Goal: Find specific page/section: Find specific page/section

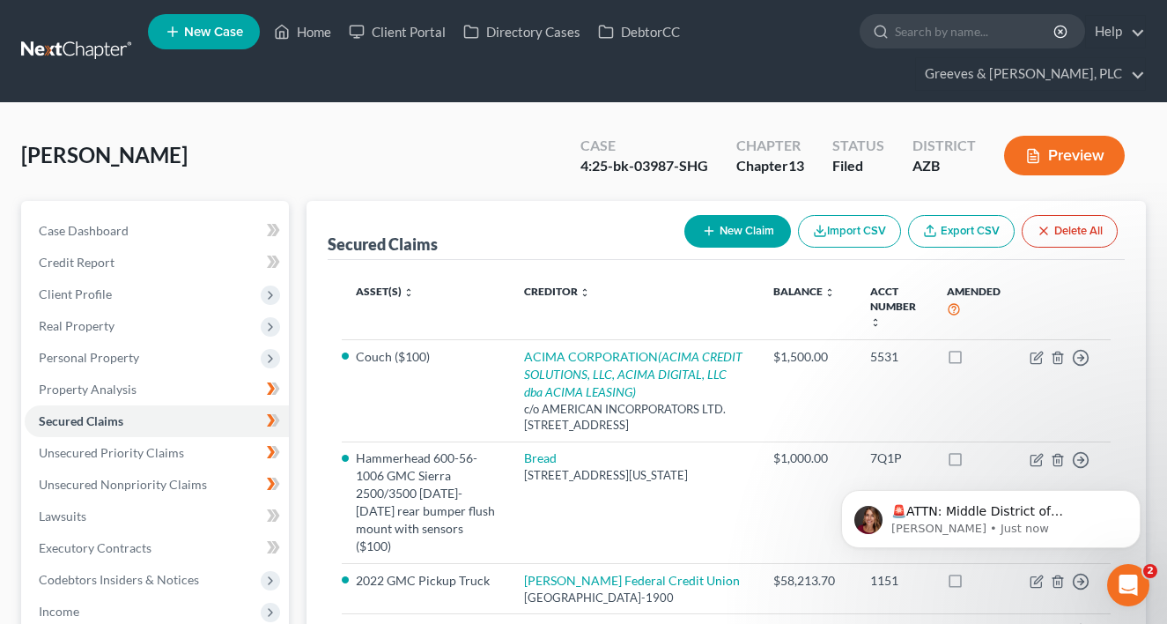
click at [79, 46] on link at bounding box center [77, 51] width 113 height 32
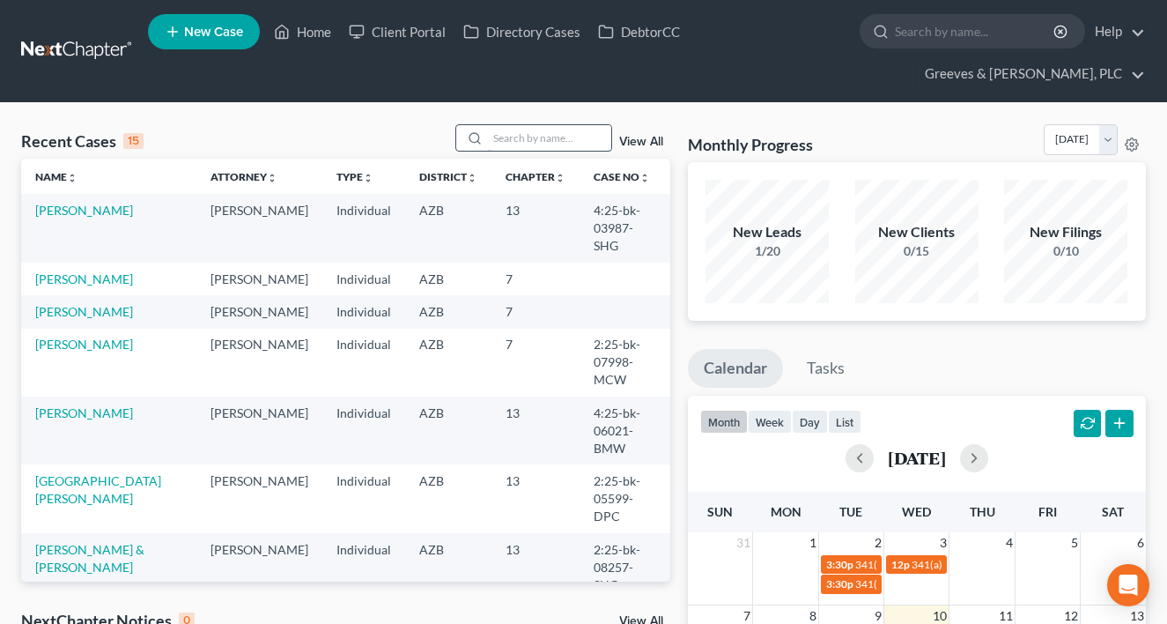
click at [507, 141] on input "search" at bounding box center [549, 138] width 123 height 26
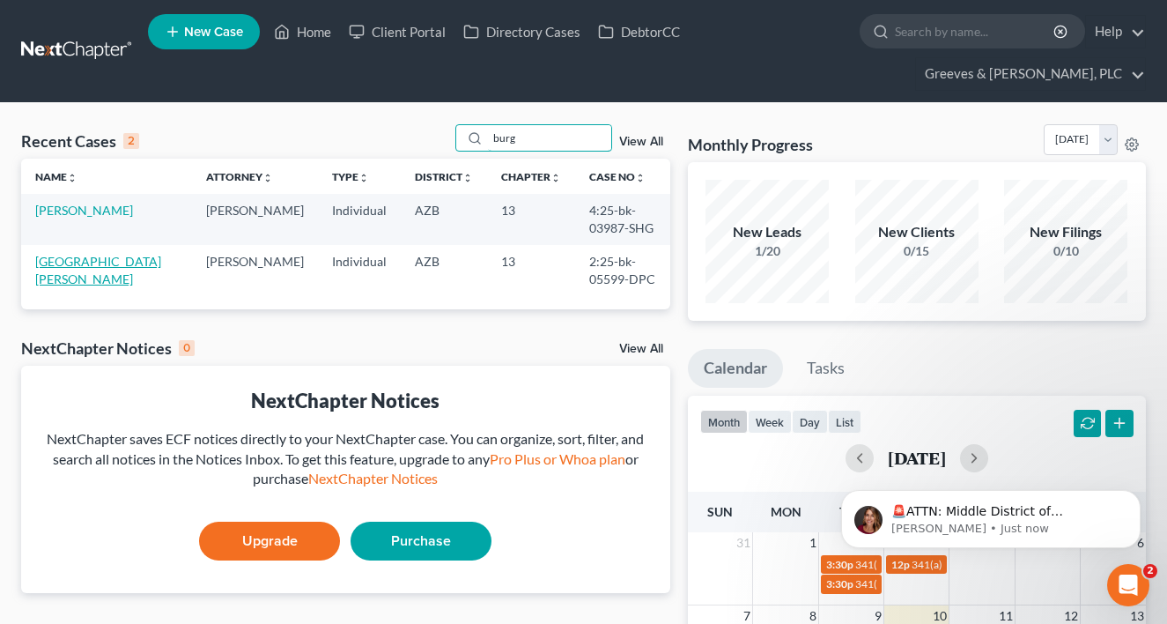
type input "burg"
click at [94, 254] on link "[GEOGRAPHIC_DATA][PERSON_NAME]" at bounding box center [98, 270] width 126 height 33
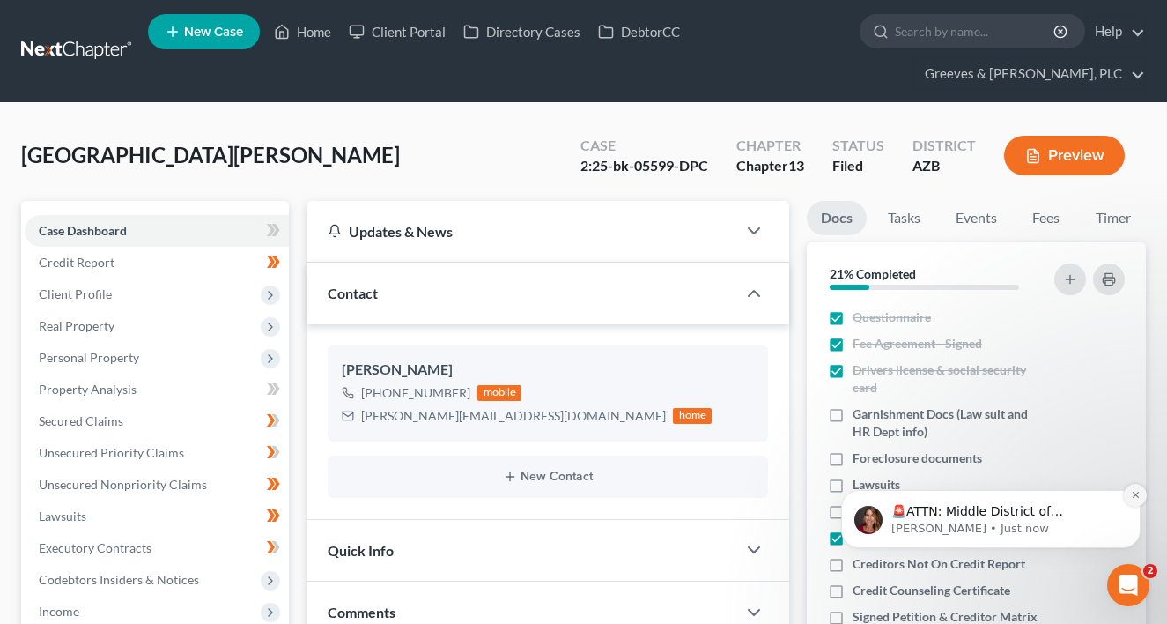
click at [1136, 489] on button "Dismiss notification" at bounding box center [1135, 495] width 23 height 23
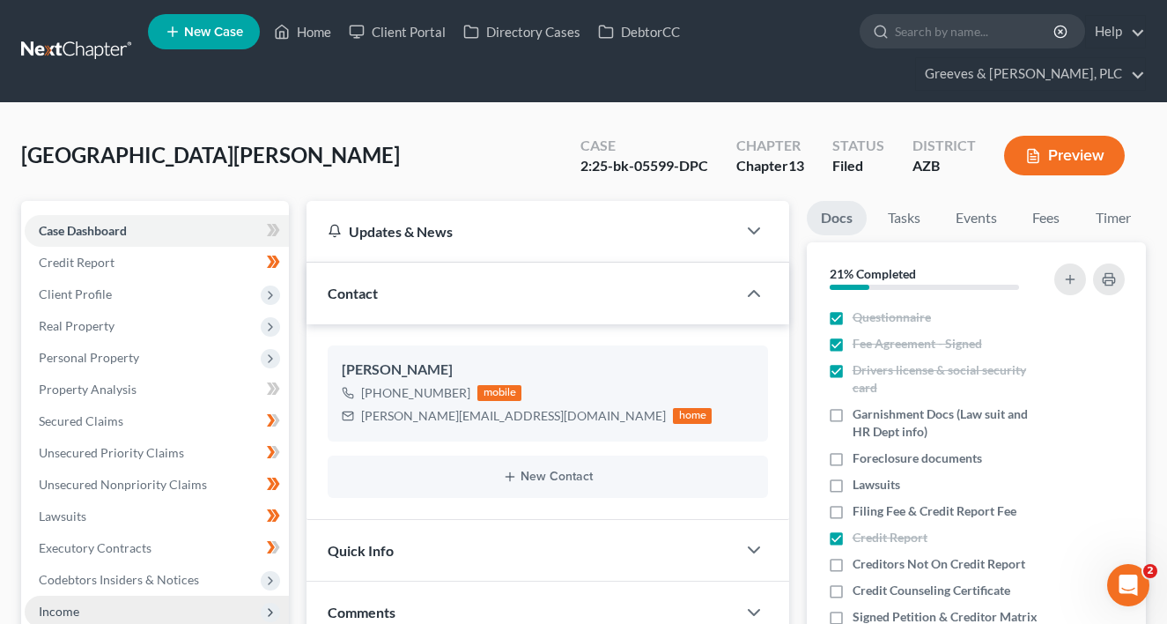
click at [184, 605] on span "Income" at bounding box center [157, 611] width 264 height 32
click at [403, 134] on div "[GEOGRAPHIC_DATA][PERSON_NAME] Upgraded Case 2:25-bk-05599-DPC Chapter Chapter …" at bounding box center [583, 162] width 1125 height 77
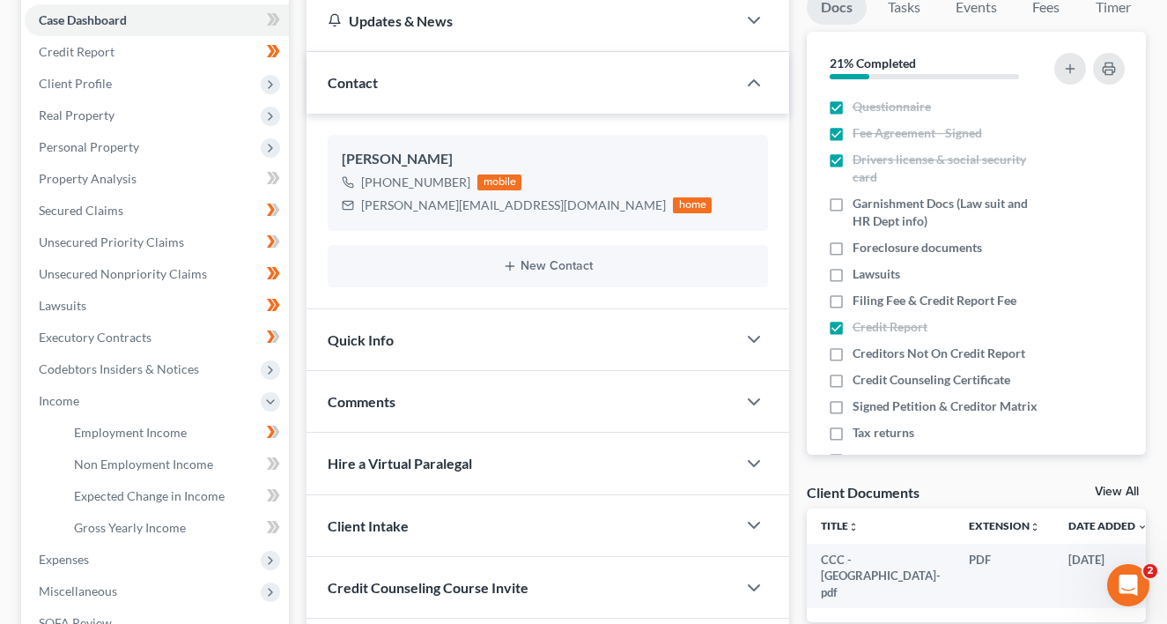
scroll to position [211, 0]
click at [215, 436] on link "Employment Income" at bounding box center [174, 432] width 229 height 32
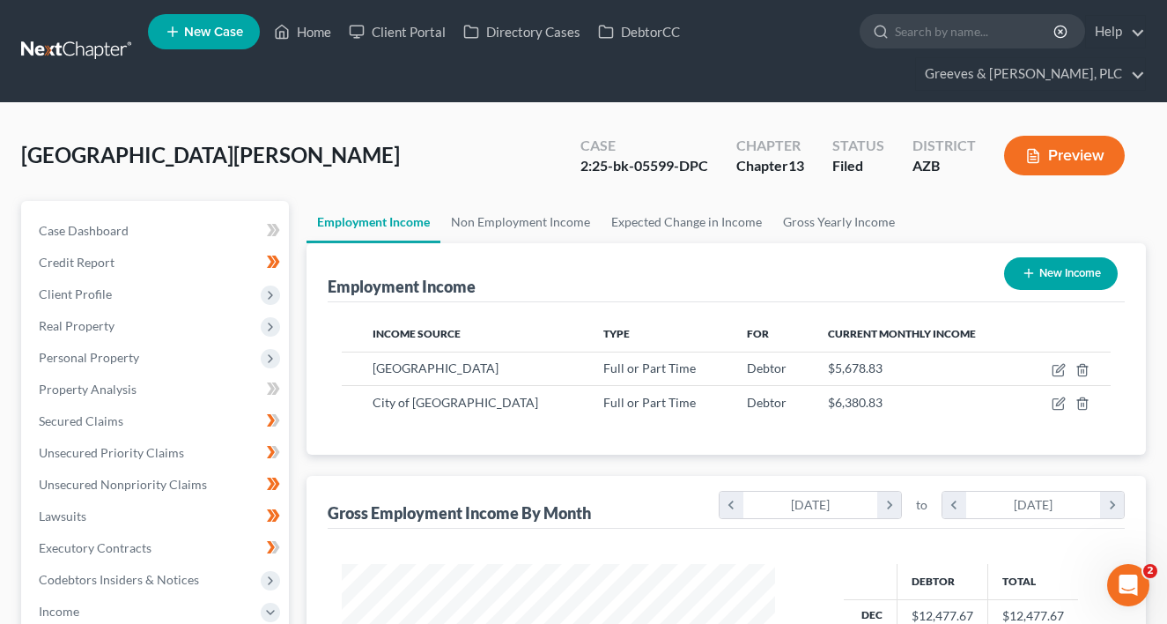
scroll to position [316, 469]
